Goal: Register for event/course

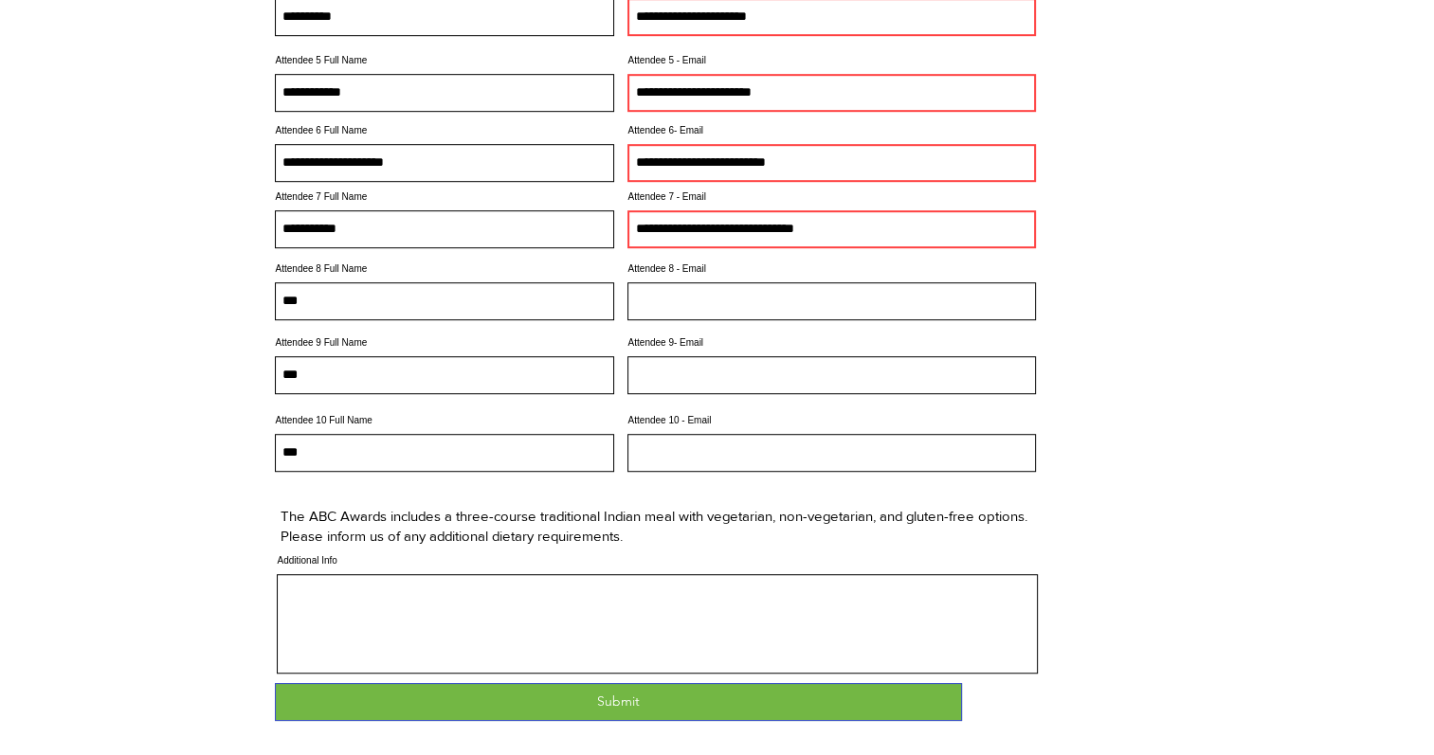
scroll to position [1266, 0]
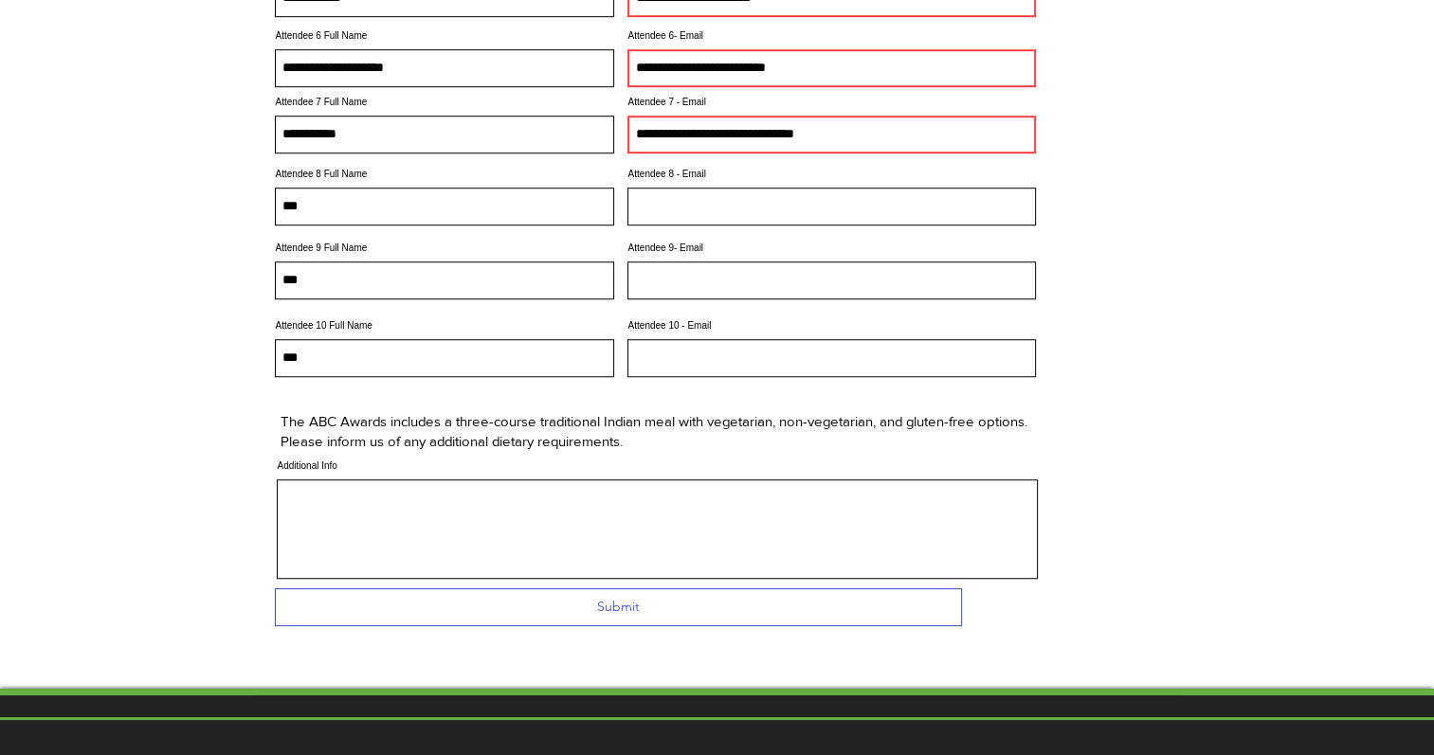
click at [603, 617] on span "Submit" at bounding box center [618, 607] width 43 height 19
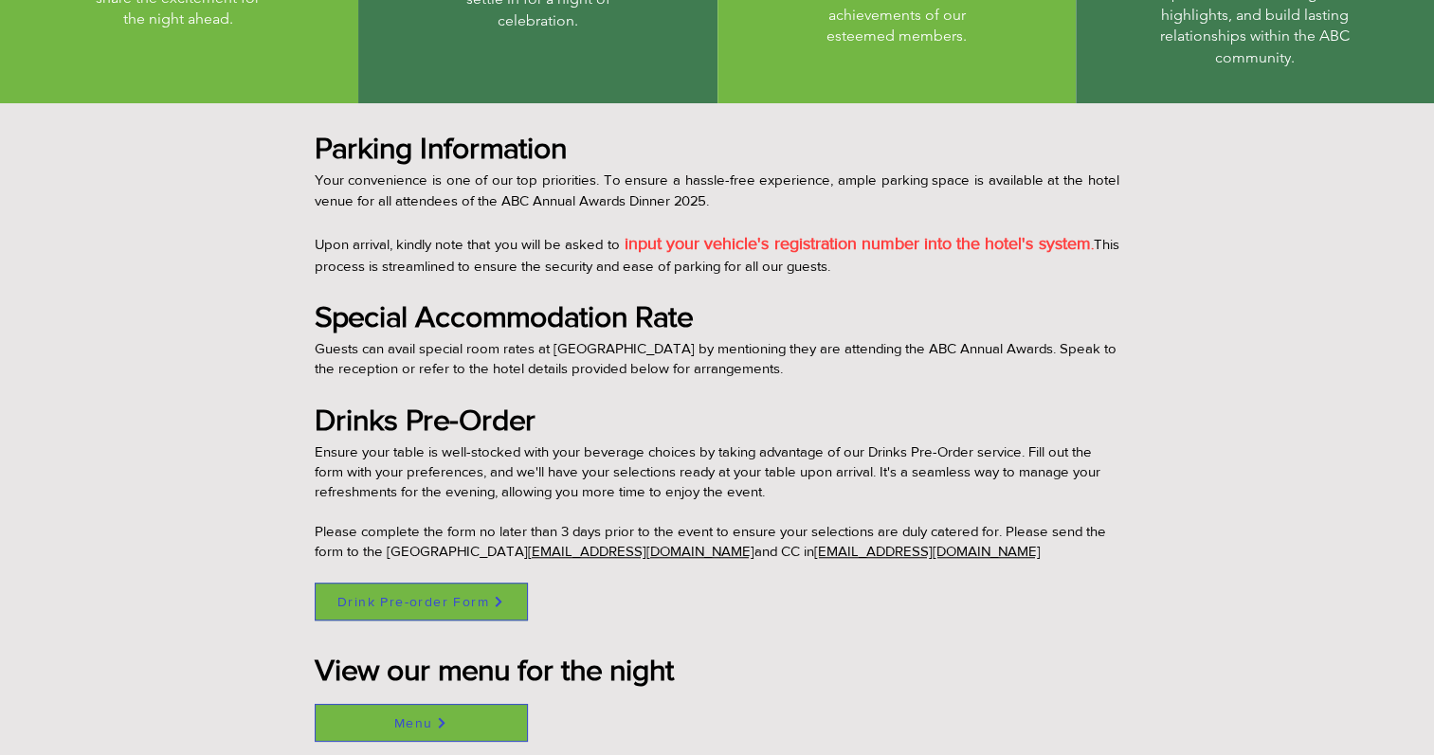
scroll to position [1422, 0]
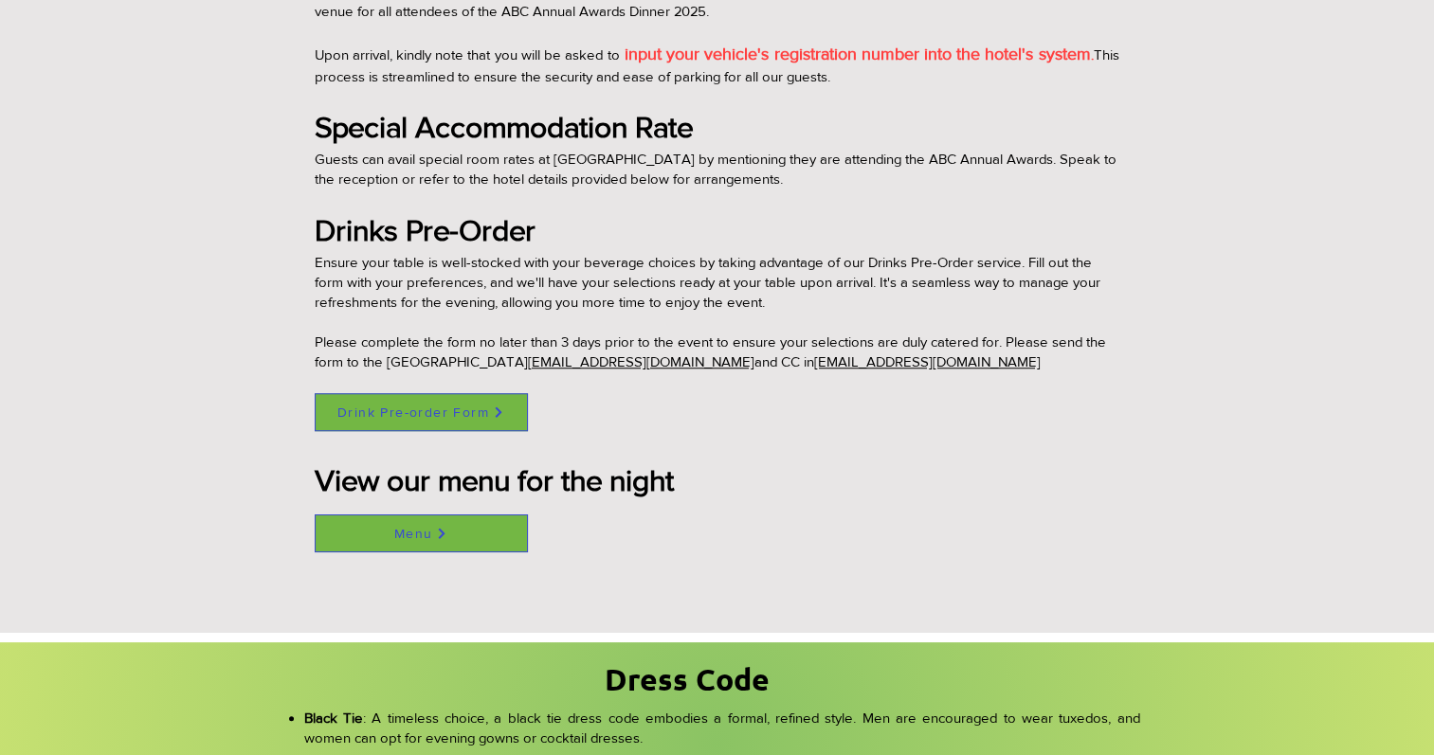
click at [399, 531] on span "Menu" at bounding box center [413, 533] width 39 height 15
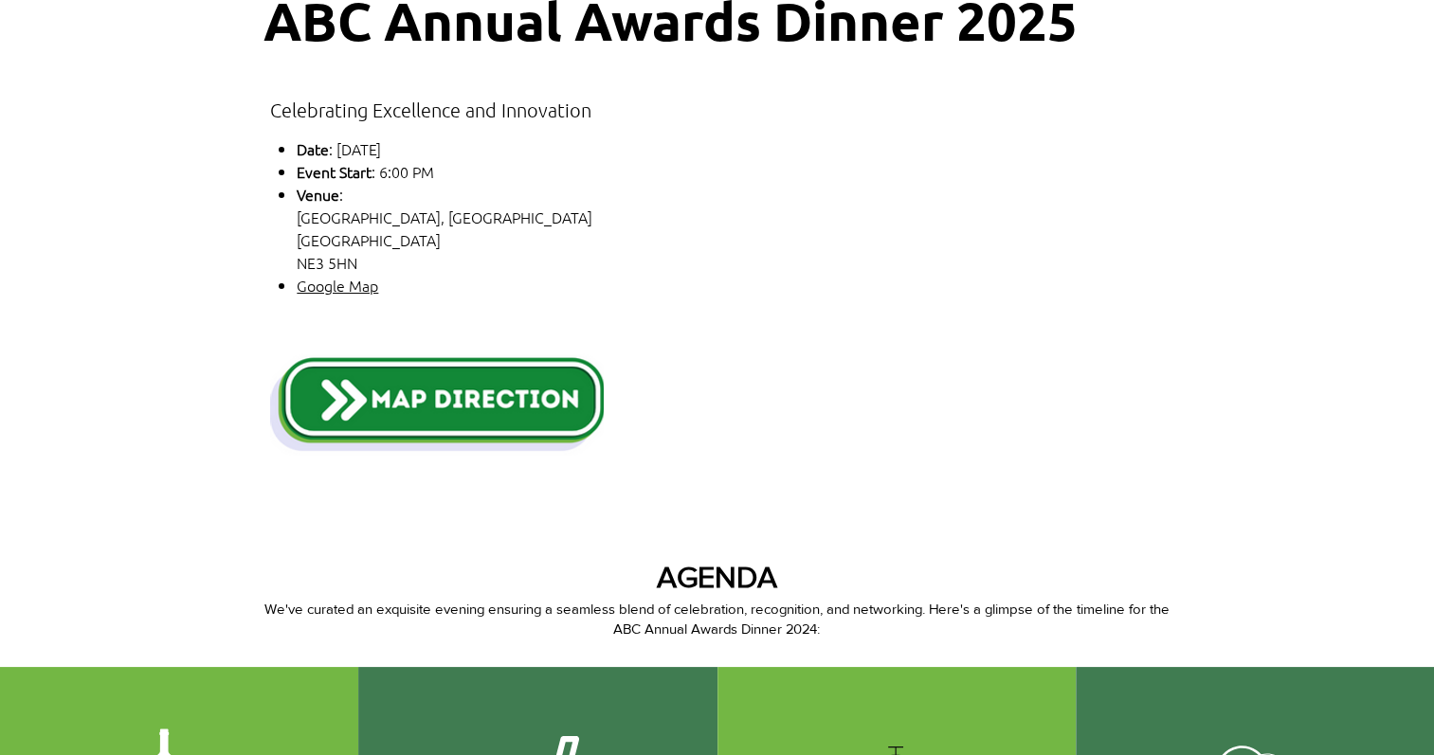
scroll to position [0, 0]
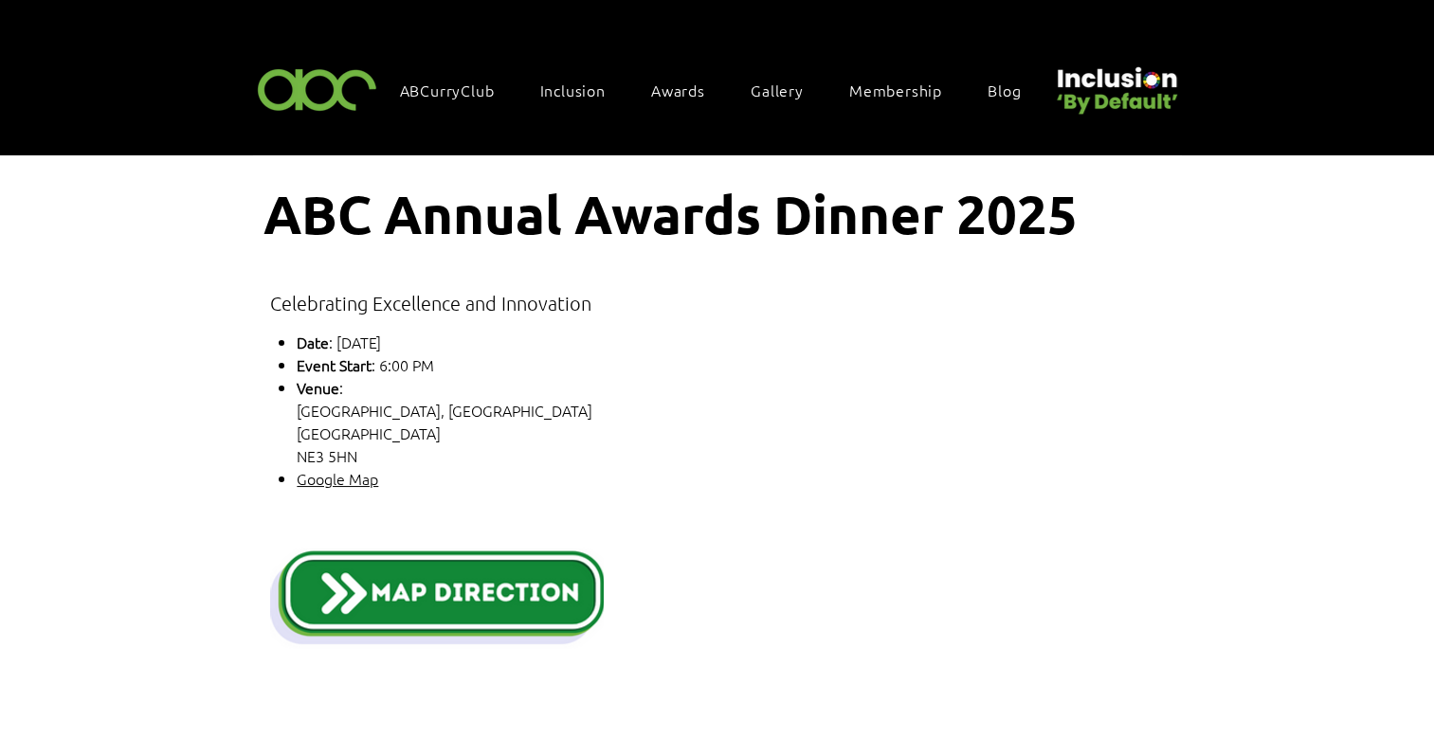
drag, startPoint x: 305, startPoint y: 1, endPoint x: 864, endPoint y: 443, distance: 712.5
click at [864, 443] on p "Venue : Grand Hotel, Gosforth Park Newcastle upon Tyne NE3 5HN" at bounding box center [618, 421] width 642 height 91
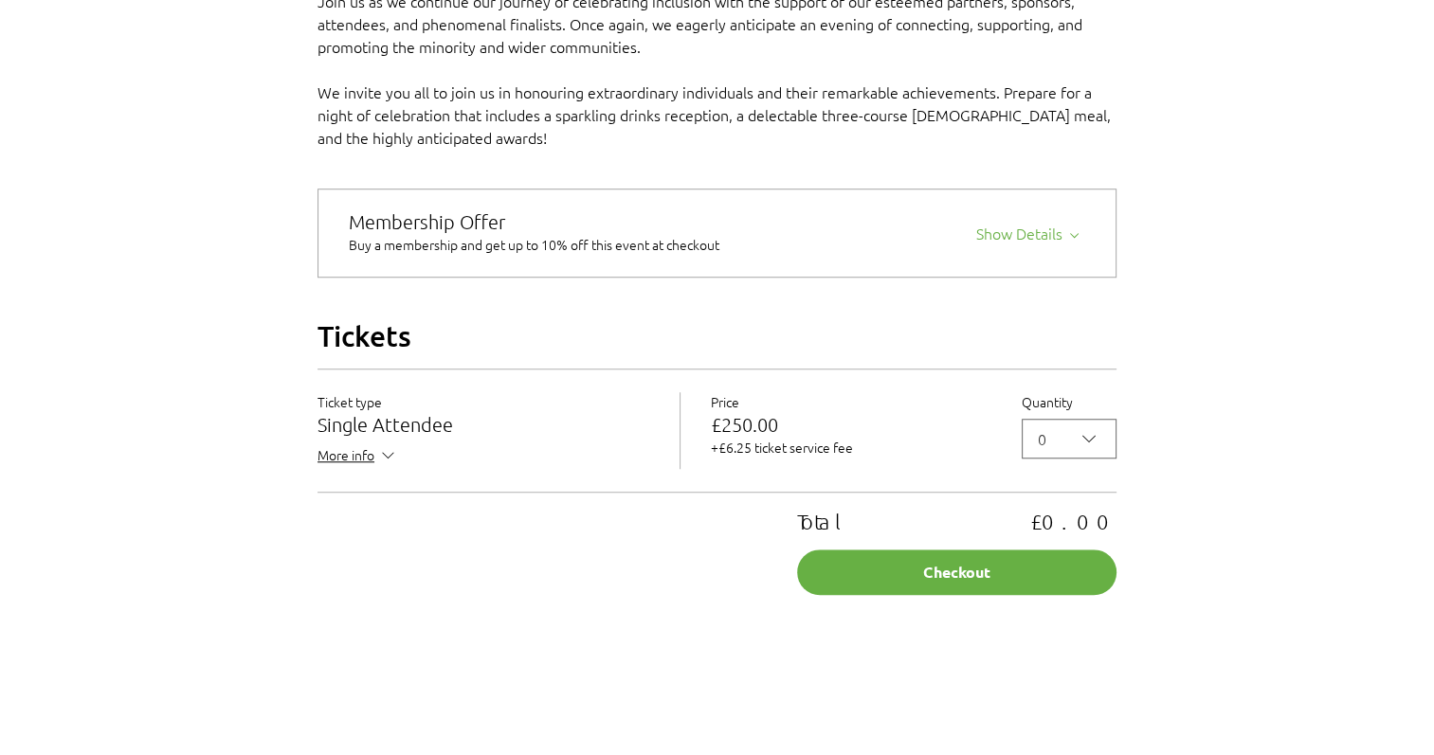
scroll to position [1516, 0]
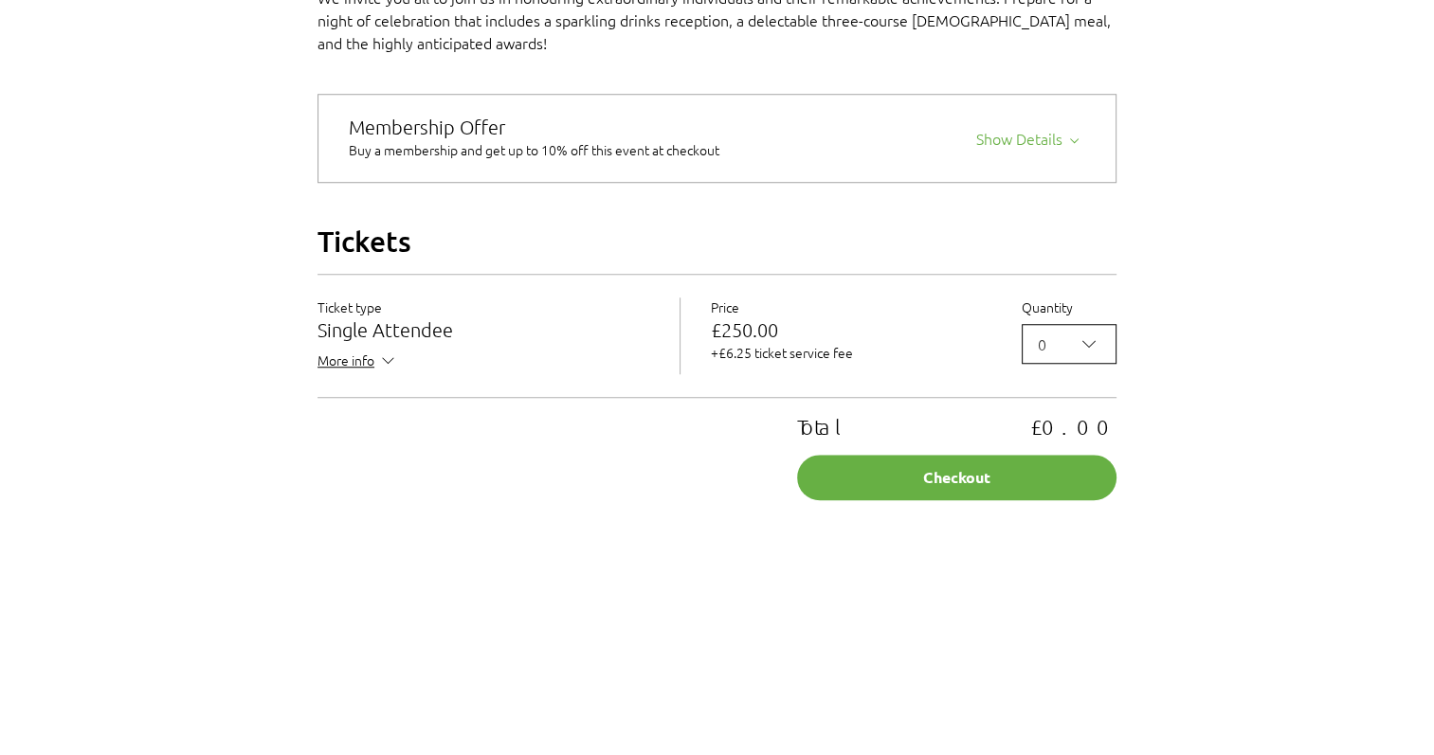
click at [1091, 355] on icon "2025 Annual ABC Awards Dinner" at bounding box center [1089, 344] width 23 height 23
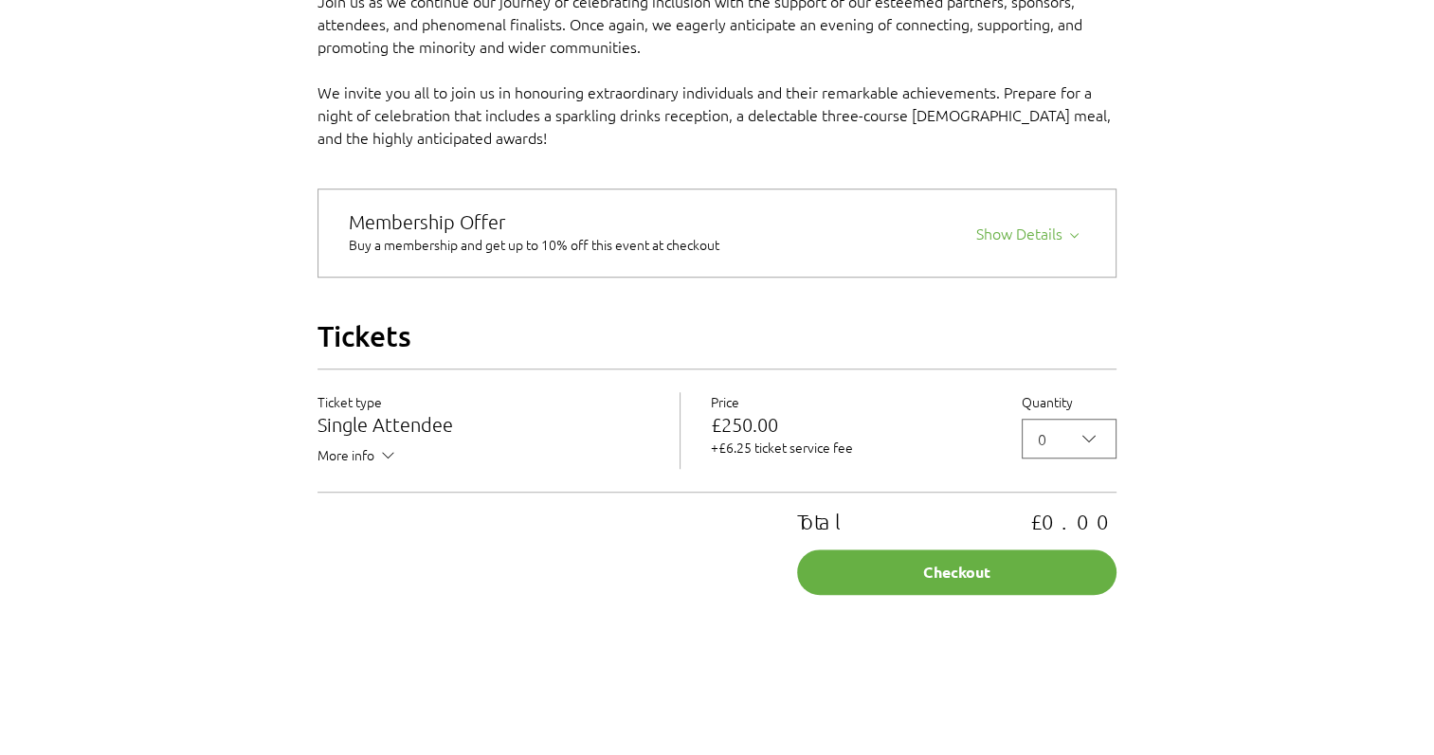
click at [385, 465] on icon "2025 Annual ABC Awards Dinner" at bounding box center [388, 455] width 20 height 20
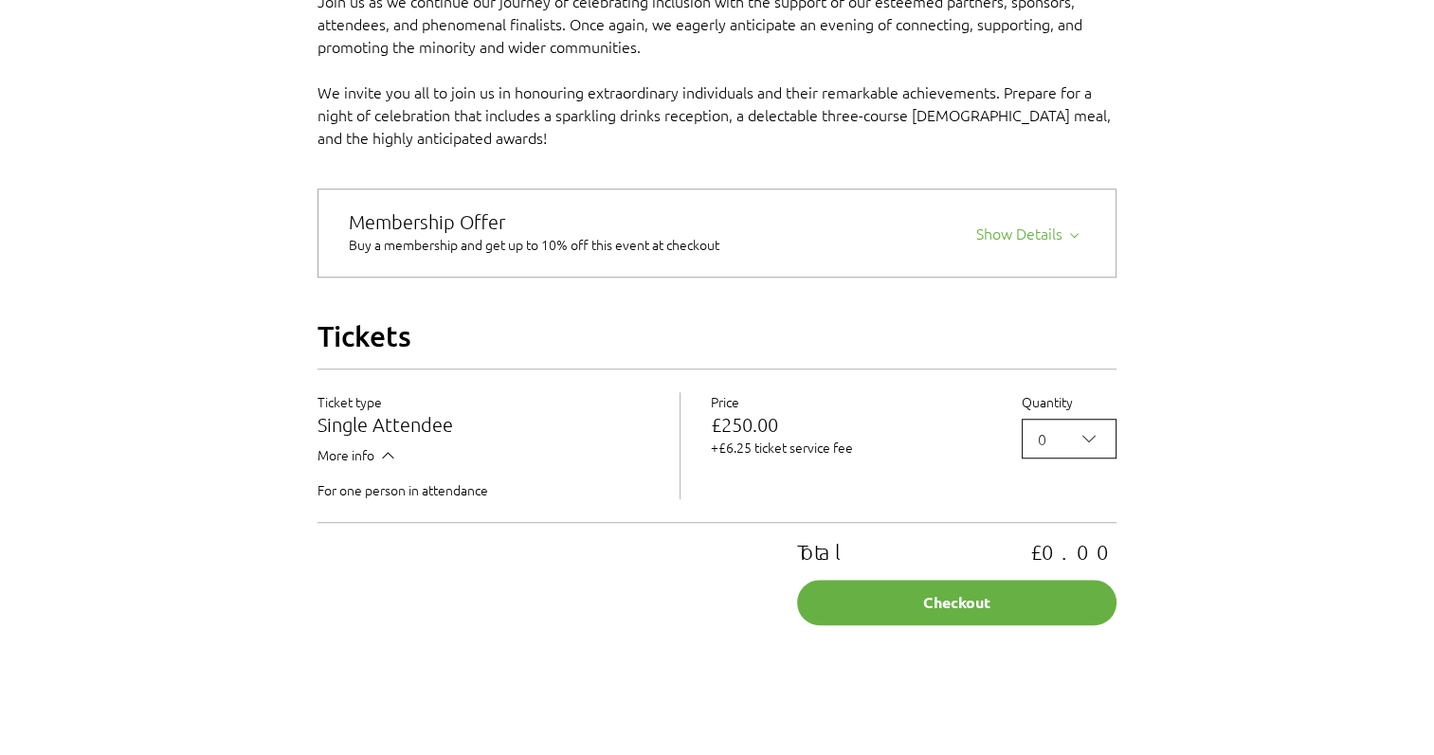
click at [1090, 450] on icon "2025 Annual ABC Awards Dinner" at bounding box center [1089, 438] width 23 height 23
click at [1060, 596] on span "10" at bounding box center [1069, 584] width 70 height 23
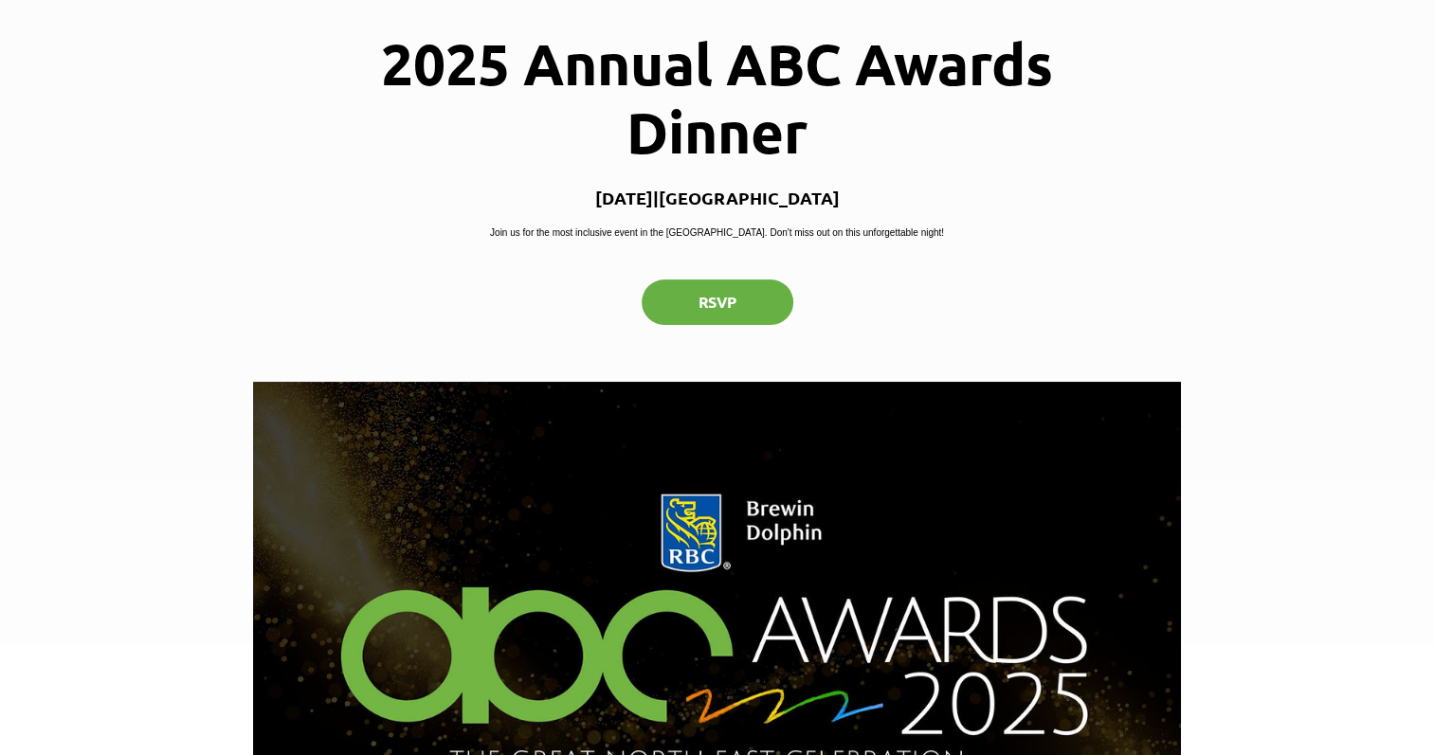
scroll to position [0, 0]
